Goal: Transaction & Acquisition: Purchase product/service

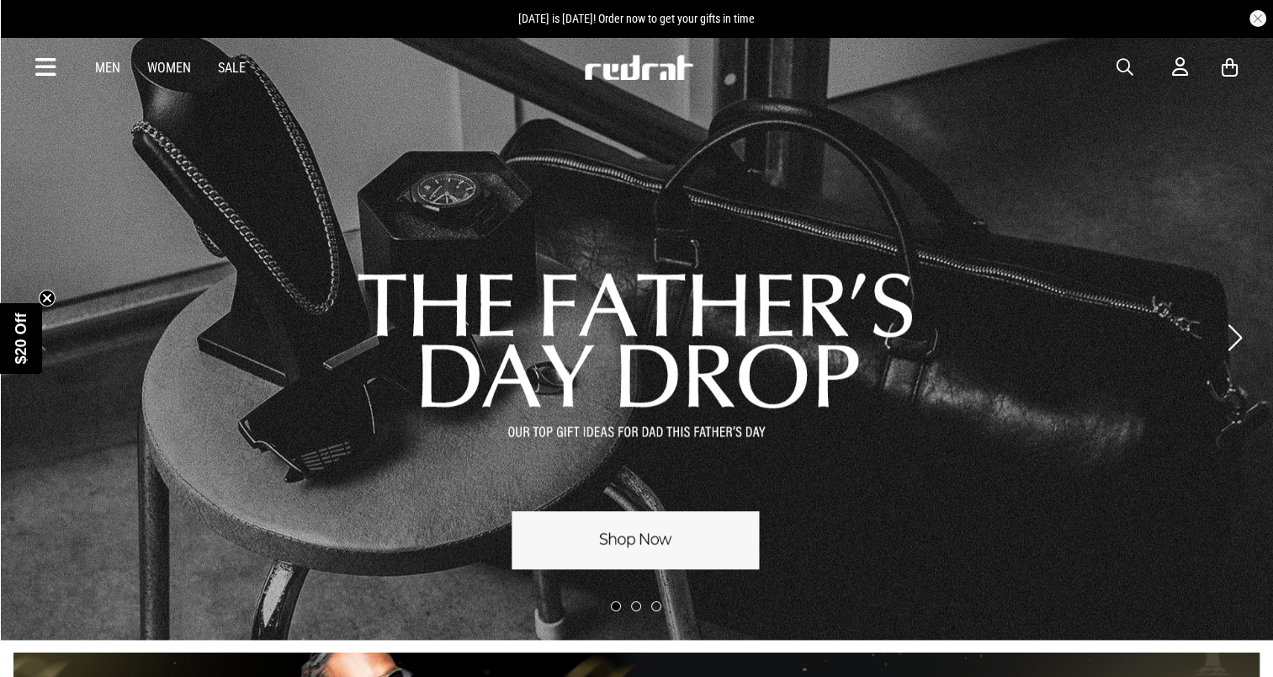
click at [165, 66] on link "Women" at bounding box center [169, 68] width 44 height 16
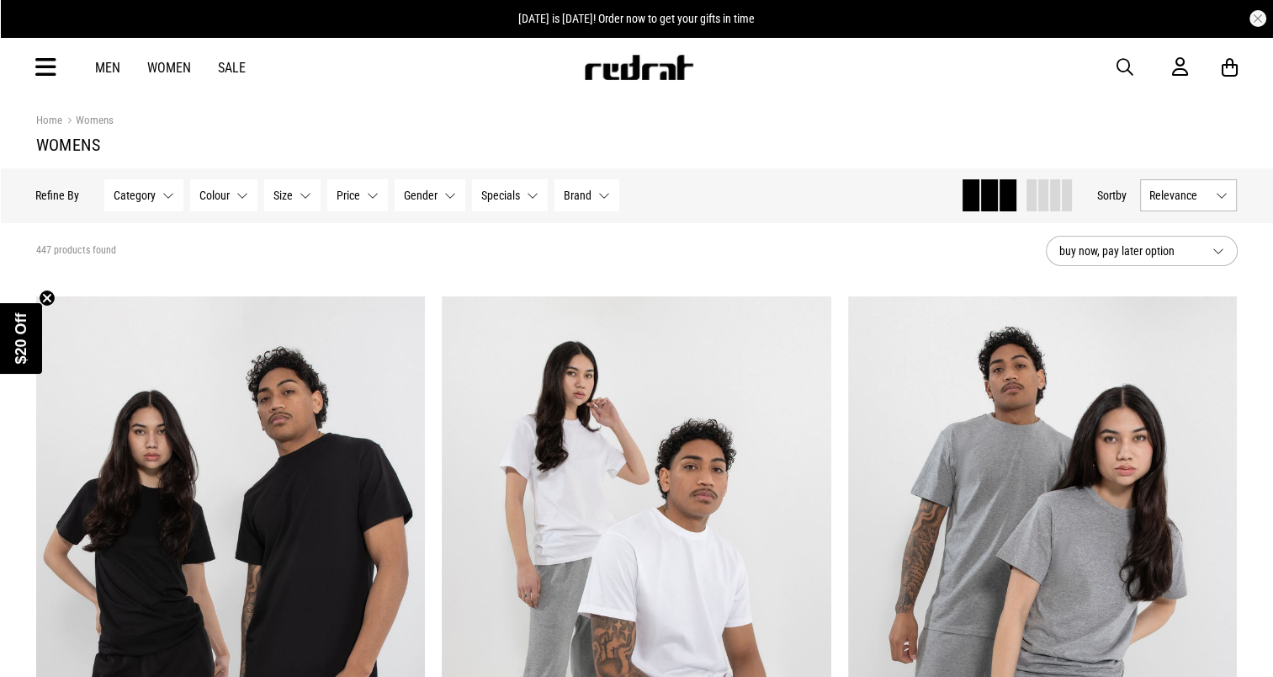
click at [168, 188] on button "Category None selected" at bounding box center [144, 195] width 79 height 32
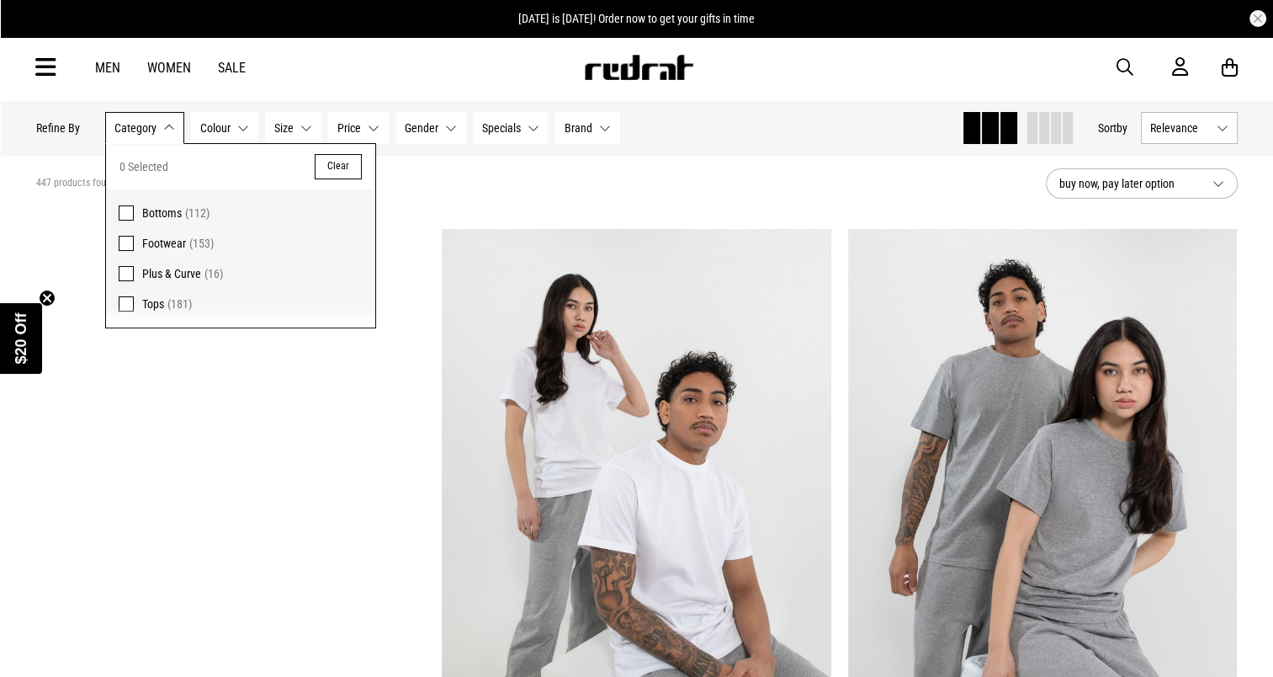
scroll to position [69, 0]
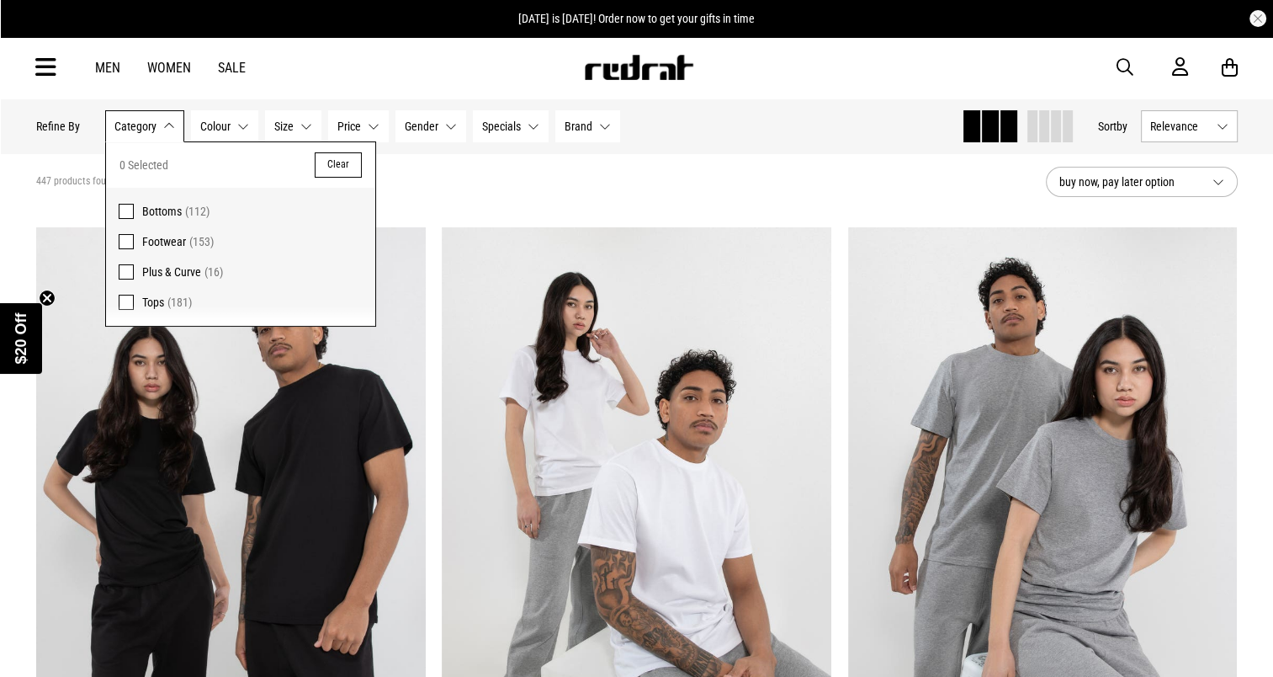
click at [126, 212] on span at bounding box center [126, 211] width 15 height 15
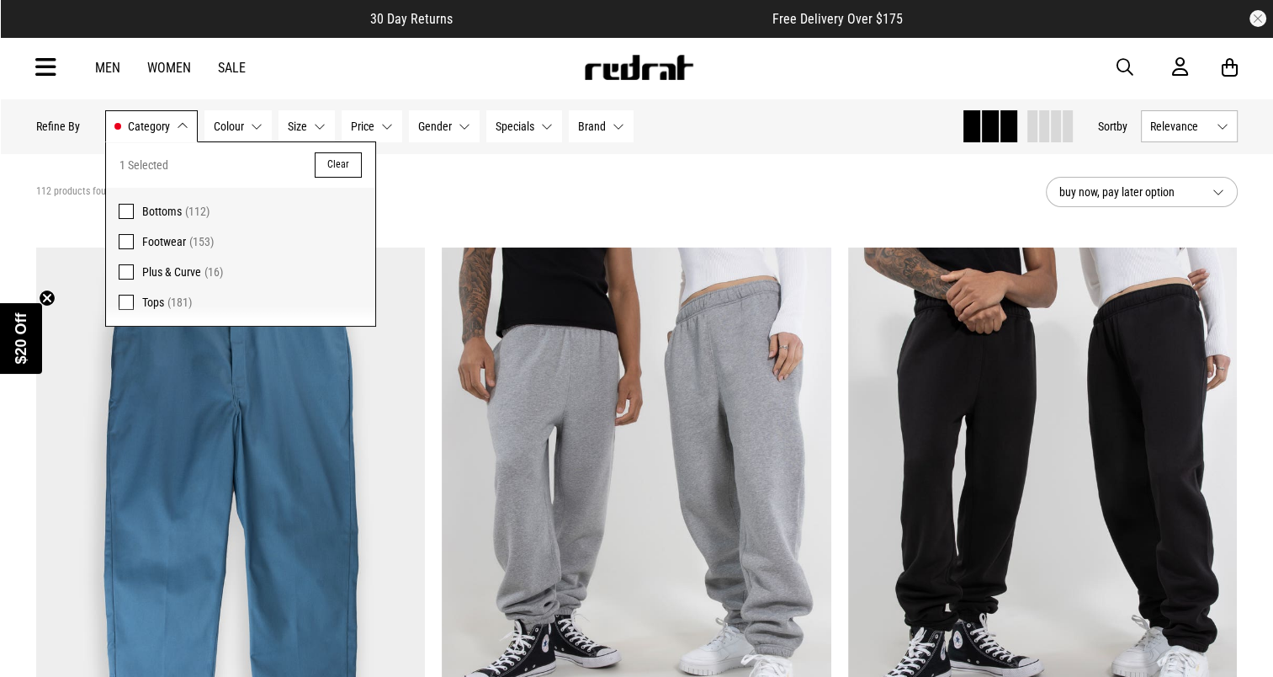
click at [542, 192] on div "112 products found Active Filters Bottoms Clear" at bounding box center [534, 192] width 996 height 50
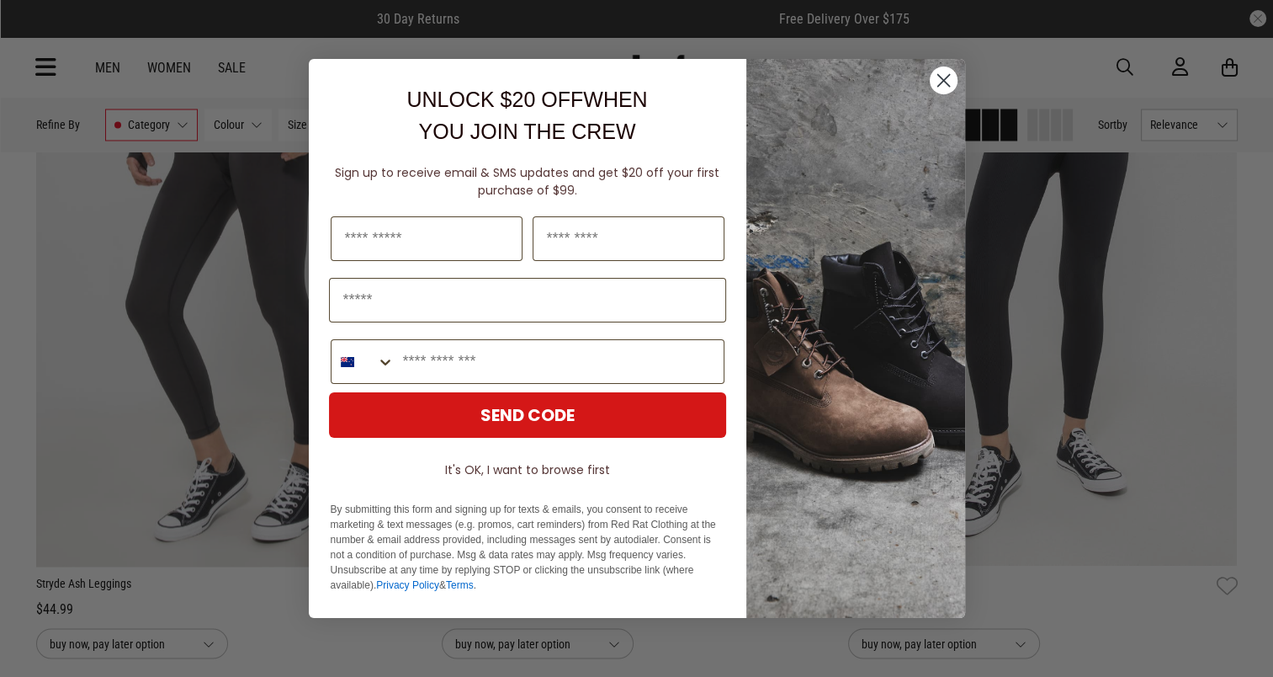
scroll to position [2981, 0]
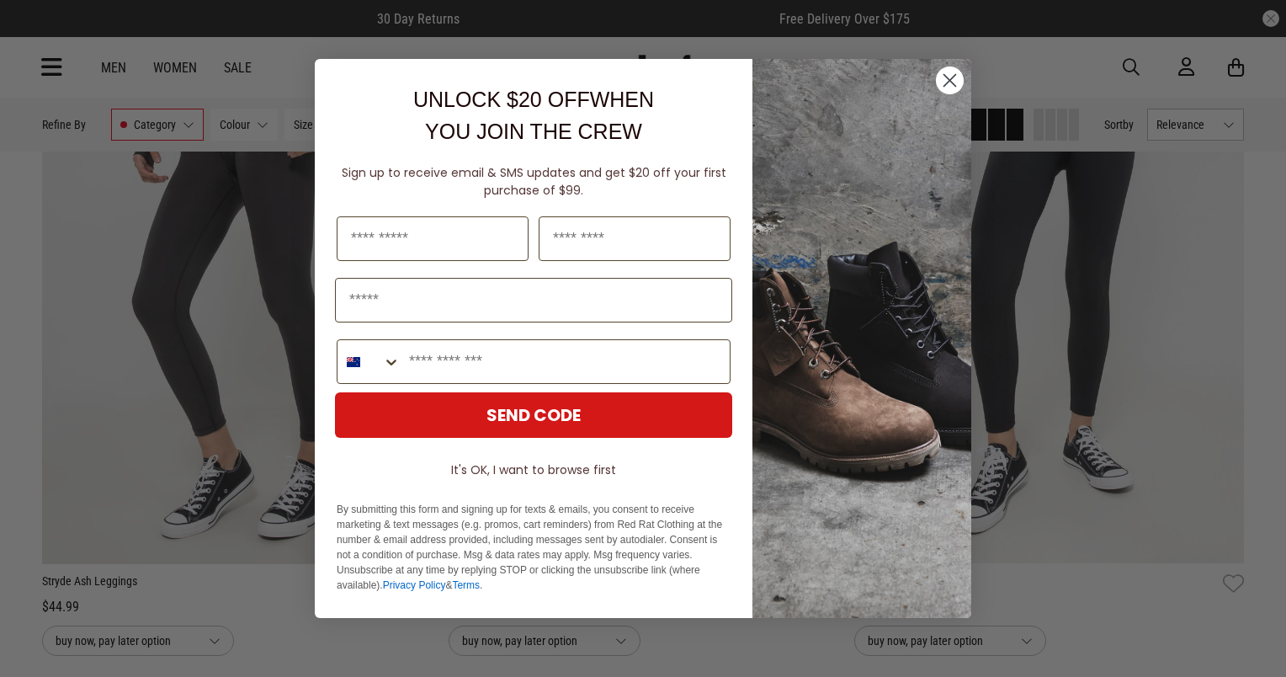
click at [950, 82] on icon "Close dialog" at bounding box center [950, 81] width 12 height 12
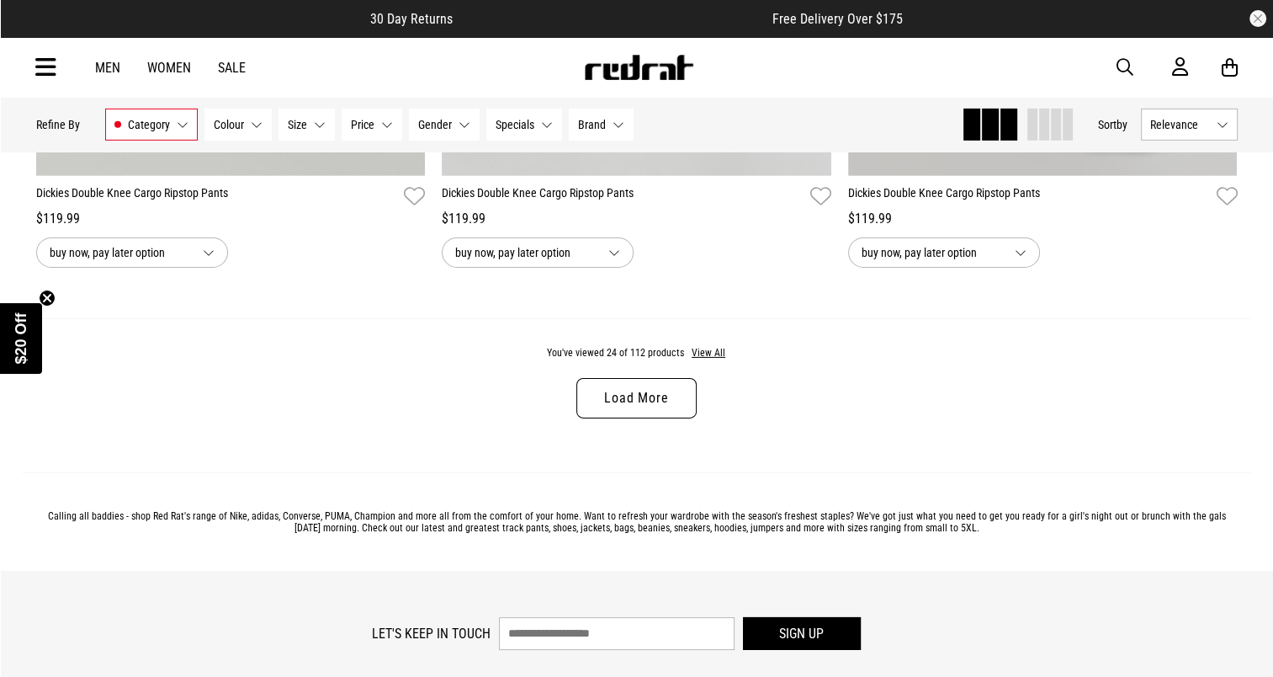
scroll to position [5380, 0]
click at [707, 361] on button "View All" at bounding box center [708, 354] width 35 height 15
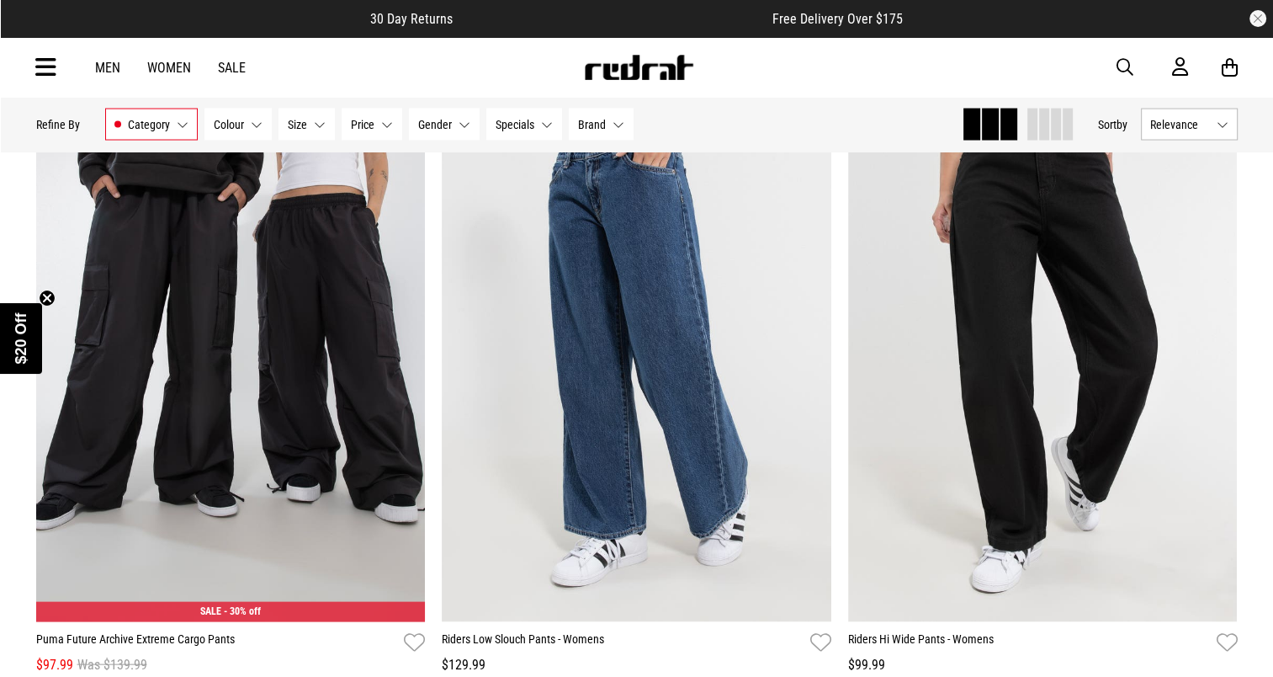
scroll to position [9635, 0]
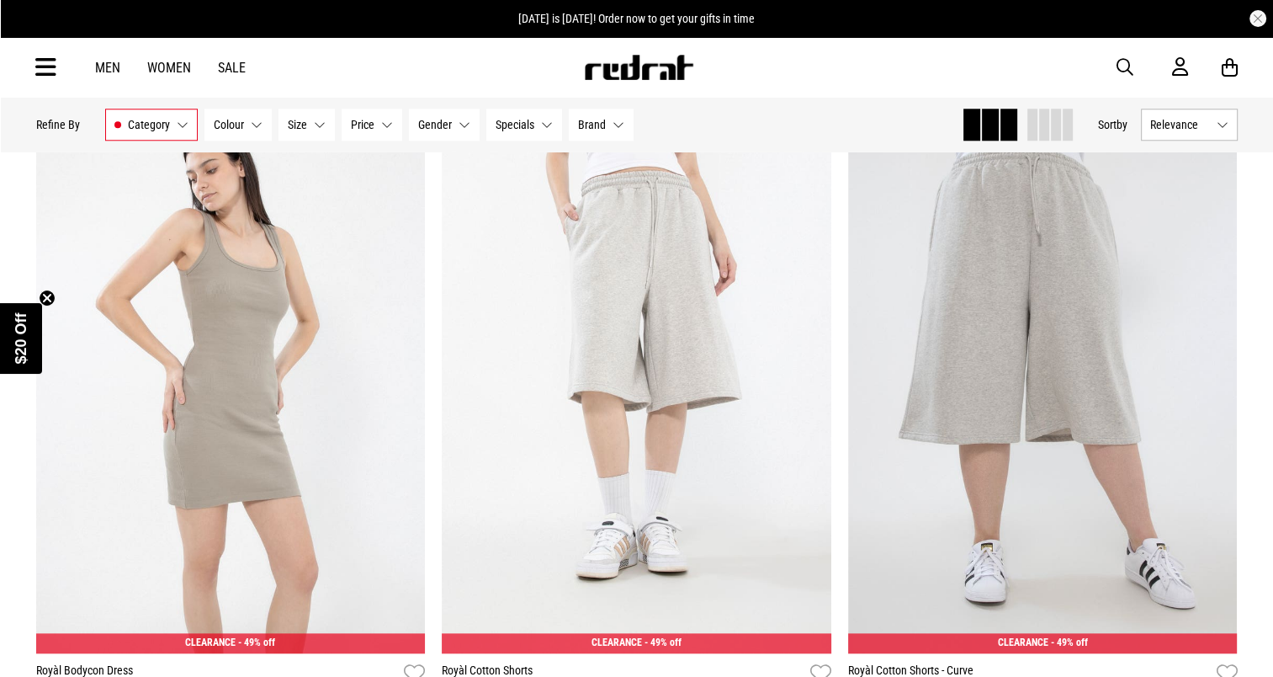
scroll to position [14307, 0]
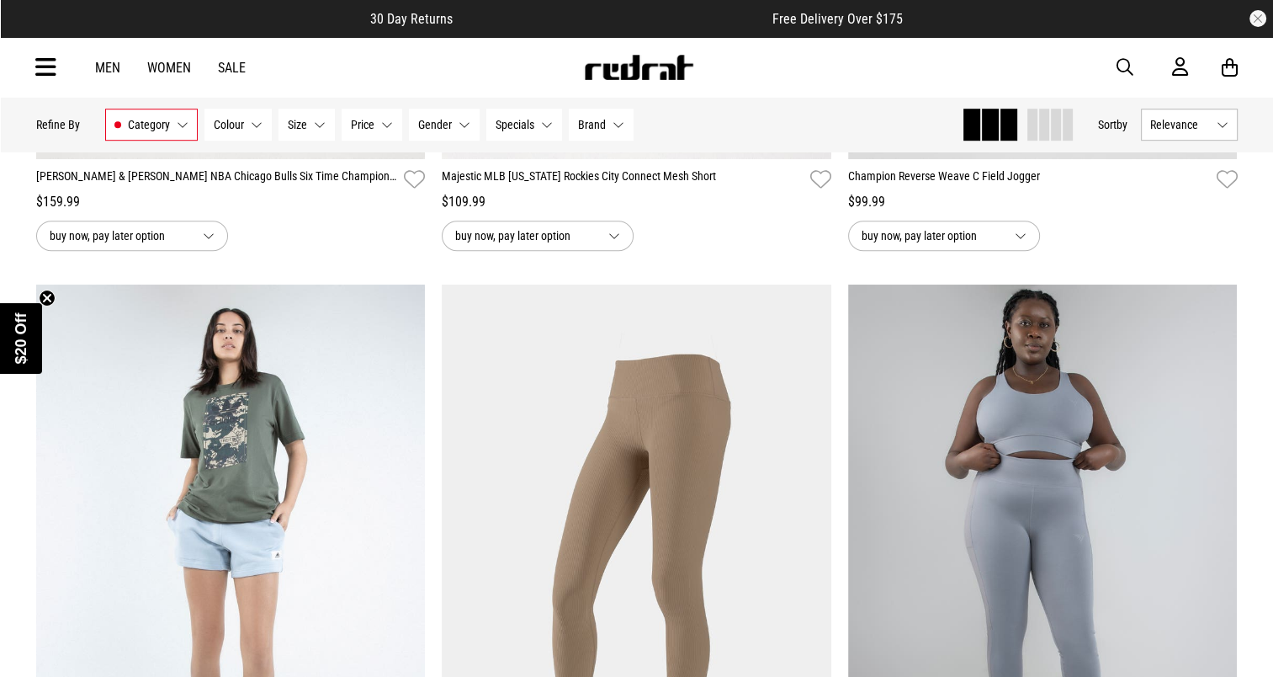
scroll to position [20154, 0]
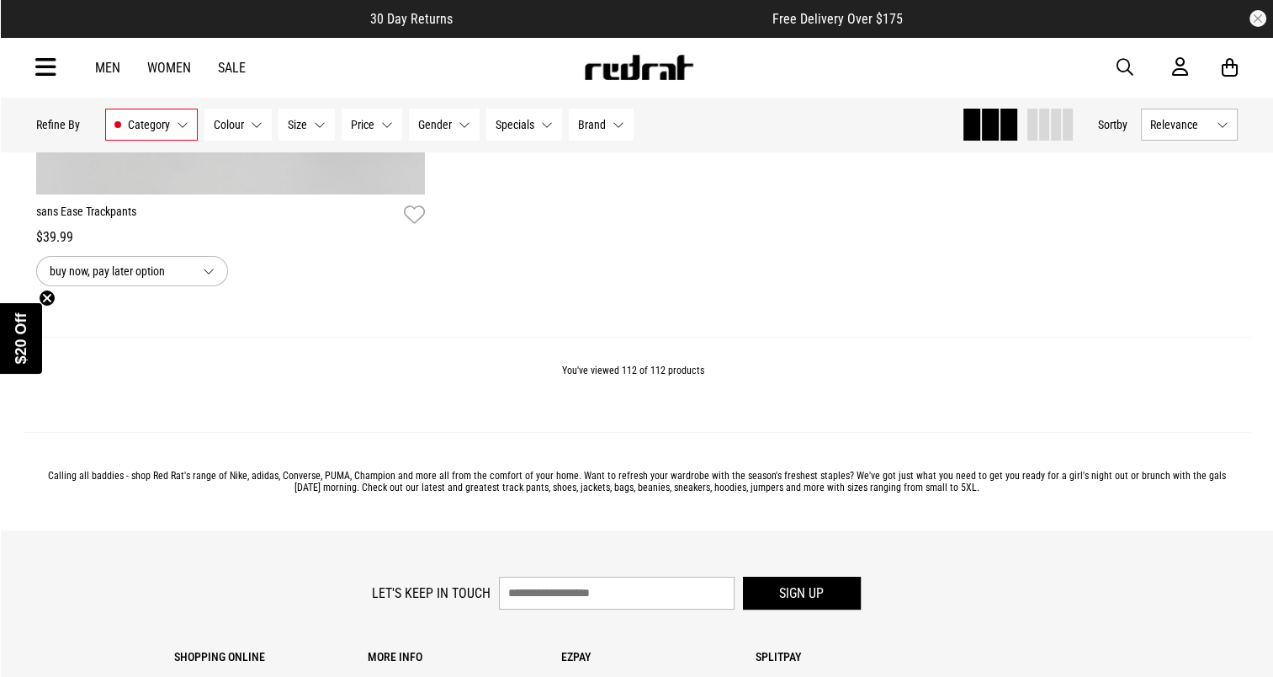
scroll to position [25475, 0]
